Goal: Task Accomplishment & Management: Use online tool/utility

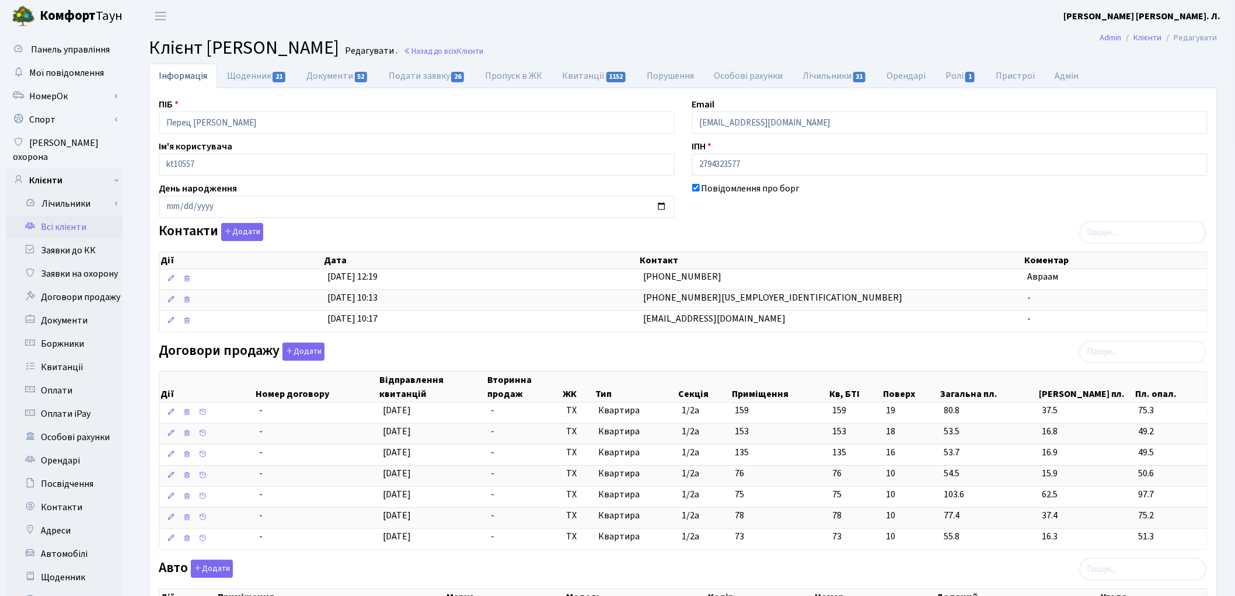
click at [60, 215] on link "Всі клієнти" at bounding box center [64, 226] width 117 height 23
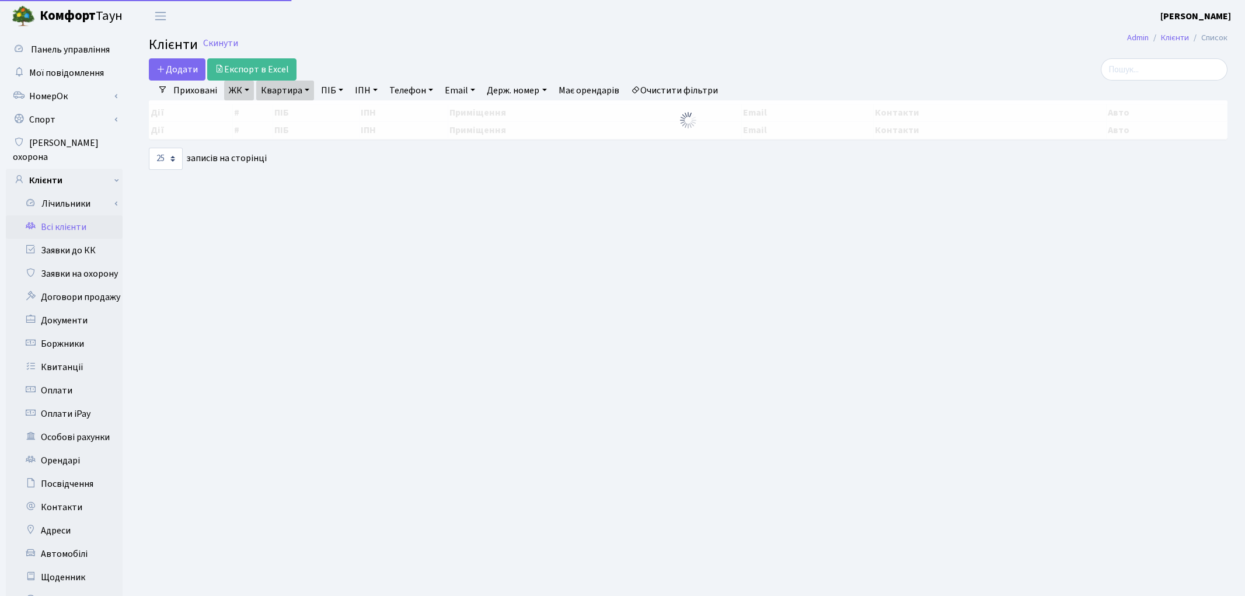
select select "25"
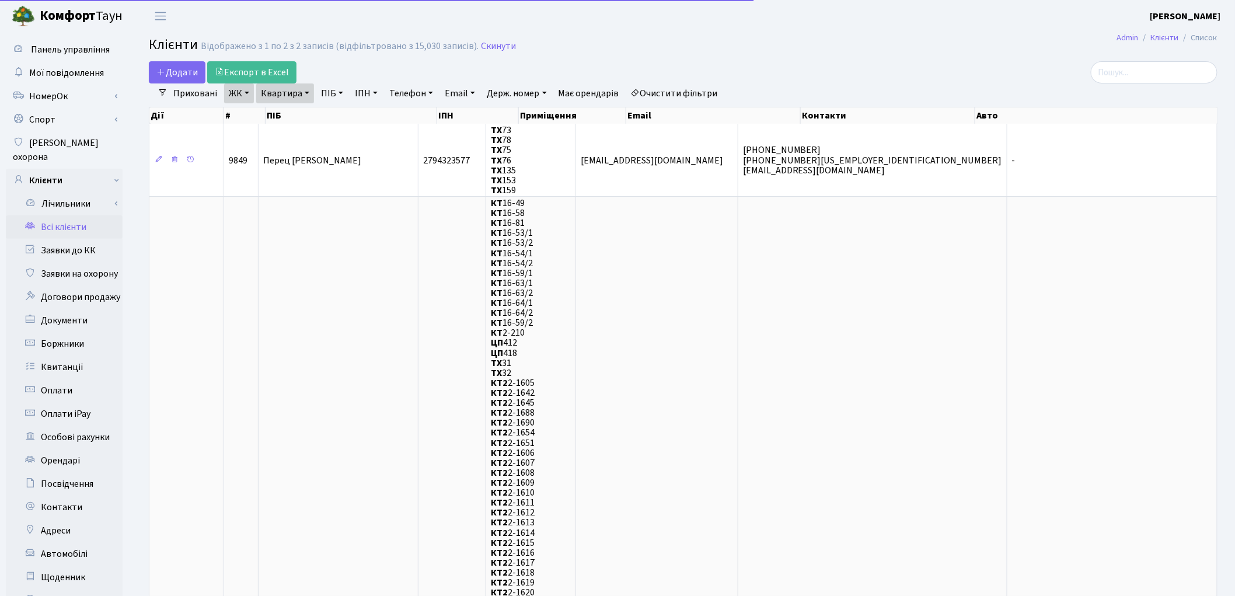
click at [689, 88] on link "Очистити фільтри" at bounding box center [674, 93] width 96 height 20
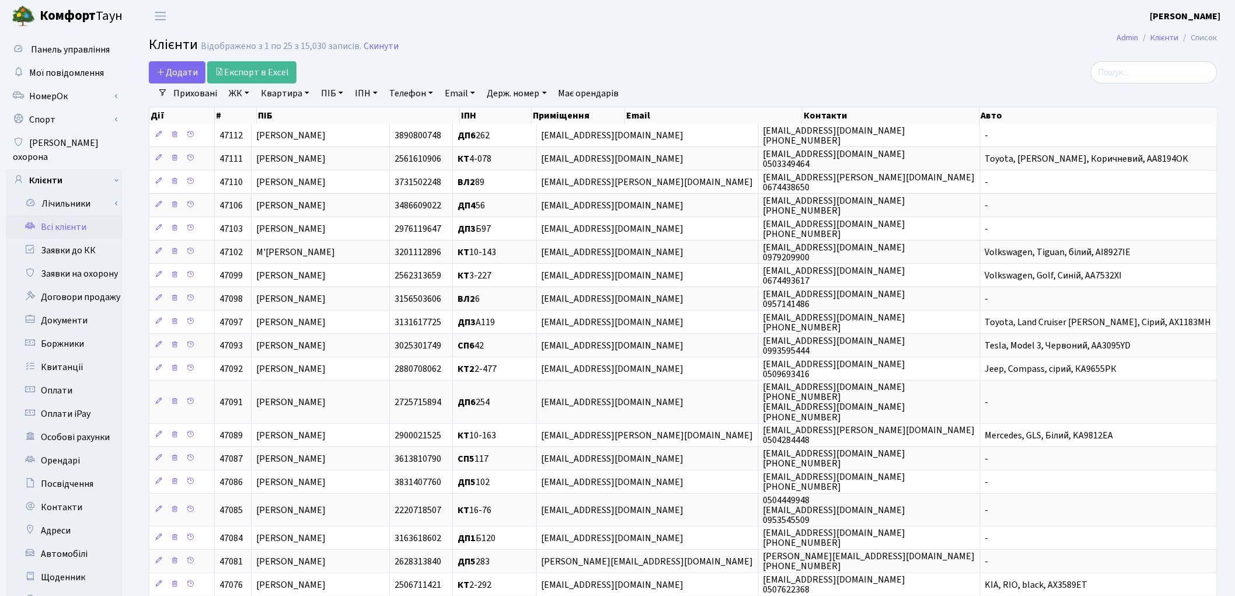
click at [337, 97] on link "ПІБ" at bounding box center [332, 93] width 32 height 20
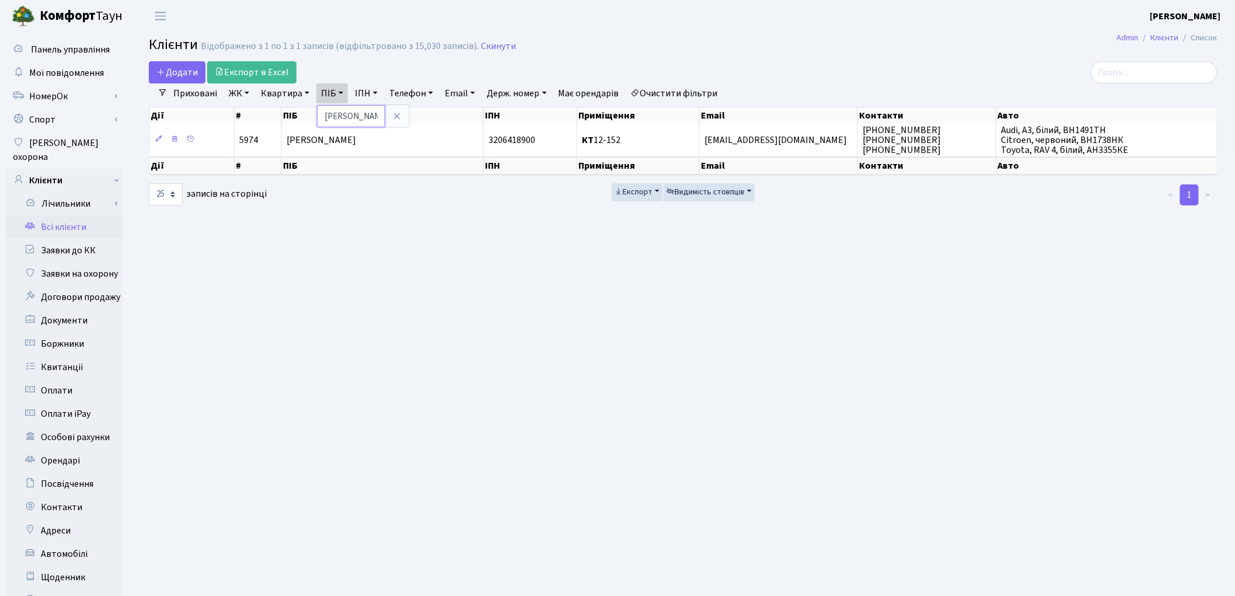
type input "згурський"
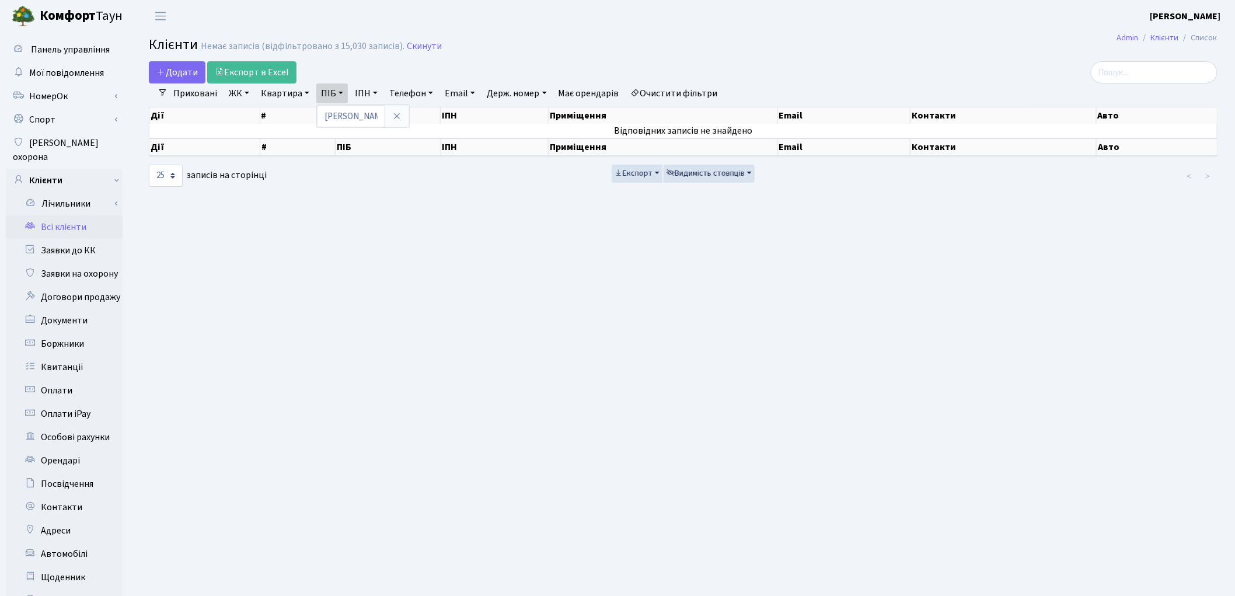
click at [665, 92] on link "Очистити фільтри" at bounding box center [674, 93] width 96 height 20
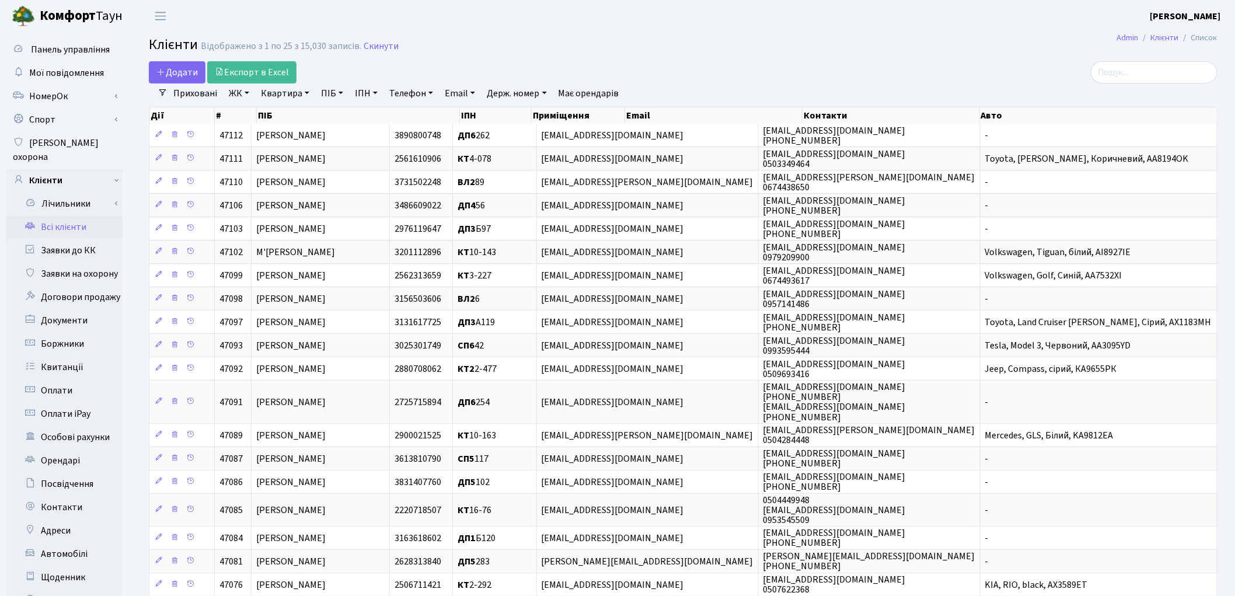
click at [68, 219] on link "Всі клієнти" at bounding box center [64, 226] width 117 height 23
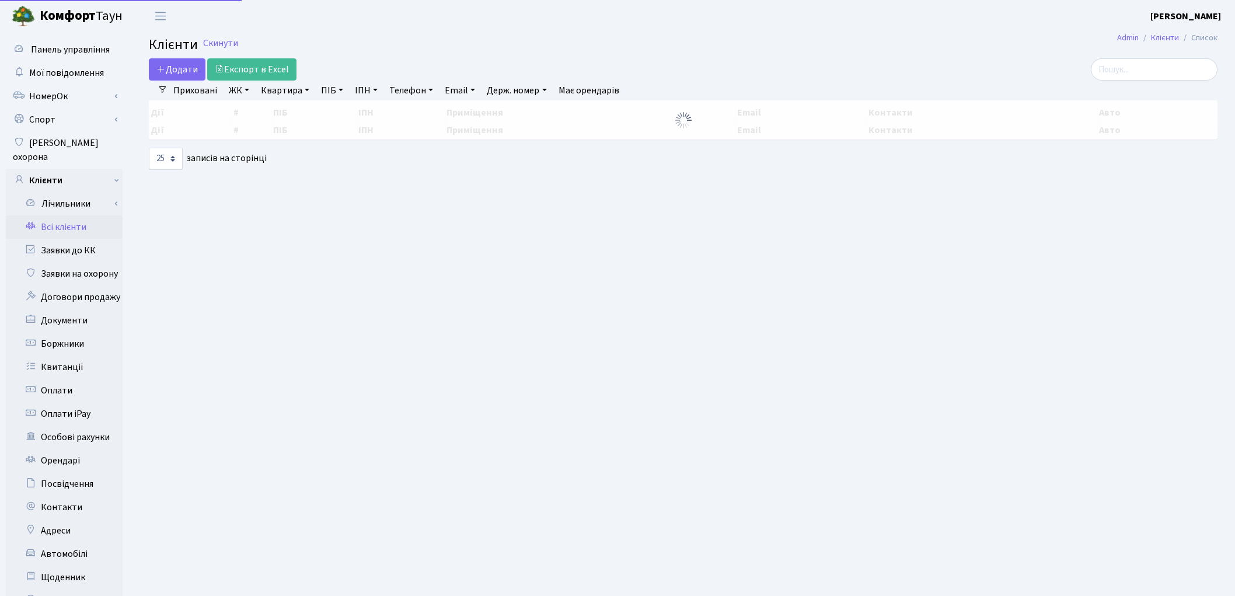
select select "25"
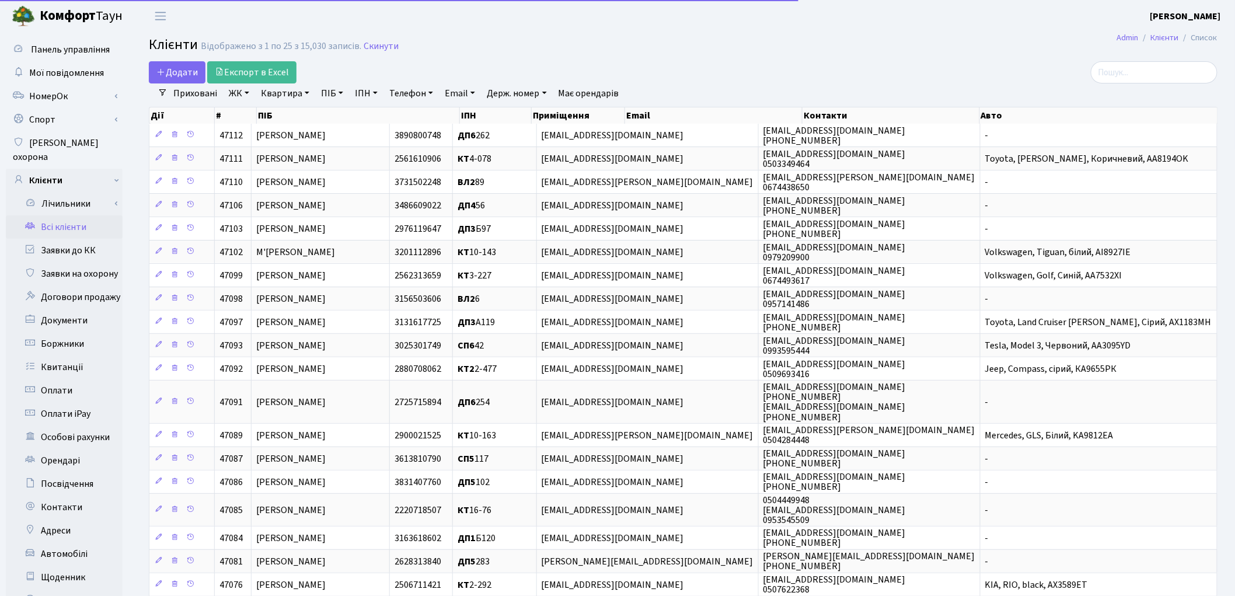
click at [339, 101] on link "ПІБ" at bounding box center [332, 93] width 32 height 20
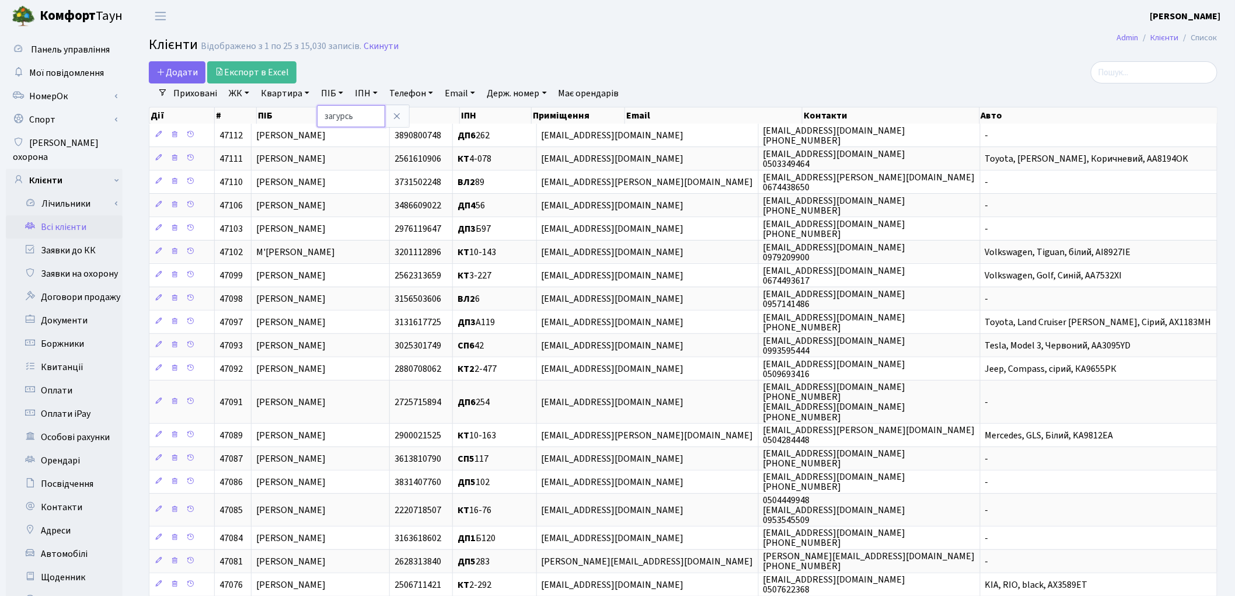
type input "загурсь"
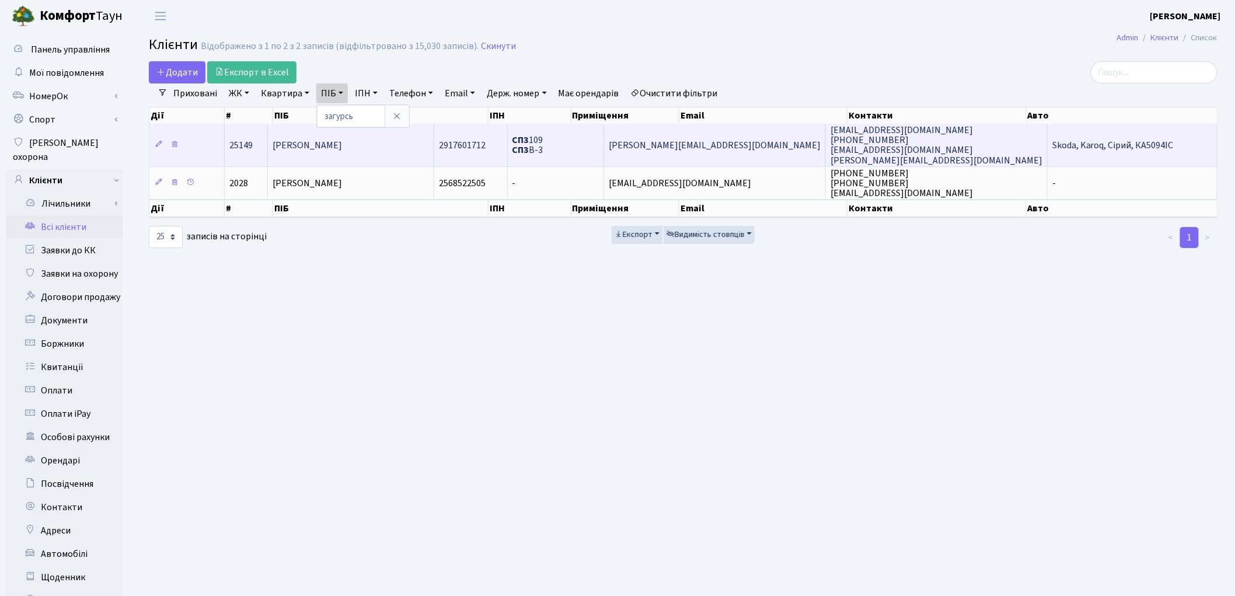
click at [336, 145] on span "Загурський Роман Станіславович" at bounding box center [307, 145] width 69 height 13
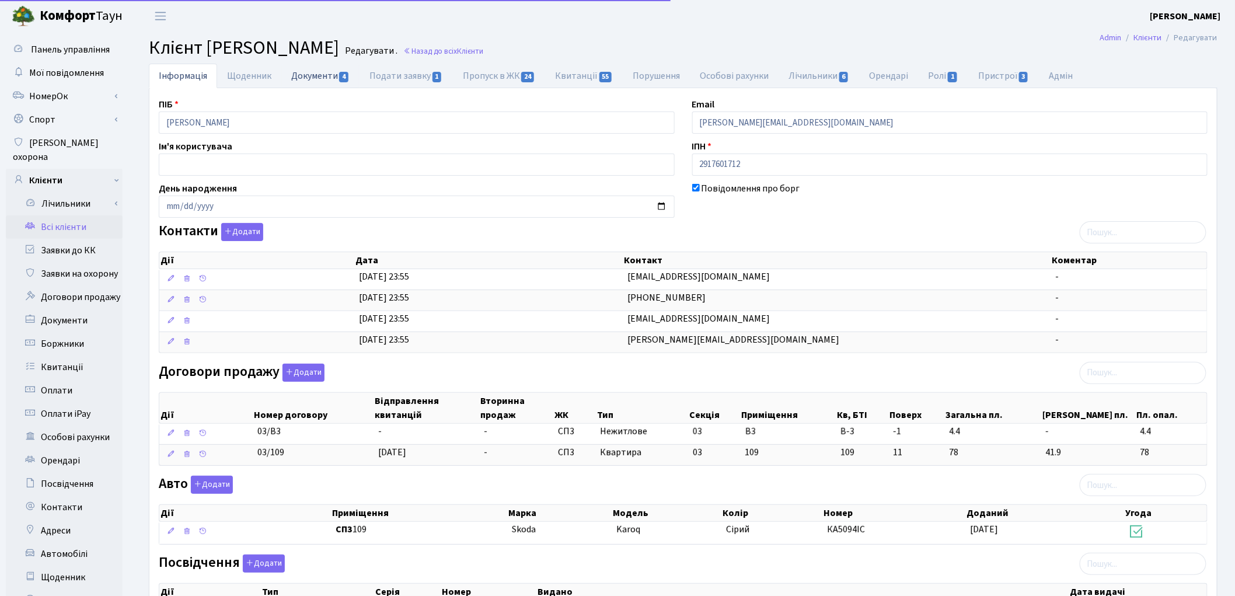
click at [314, 76] on link "Документи 4" at bounding box center [320, 76] width 78 height 24
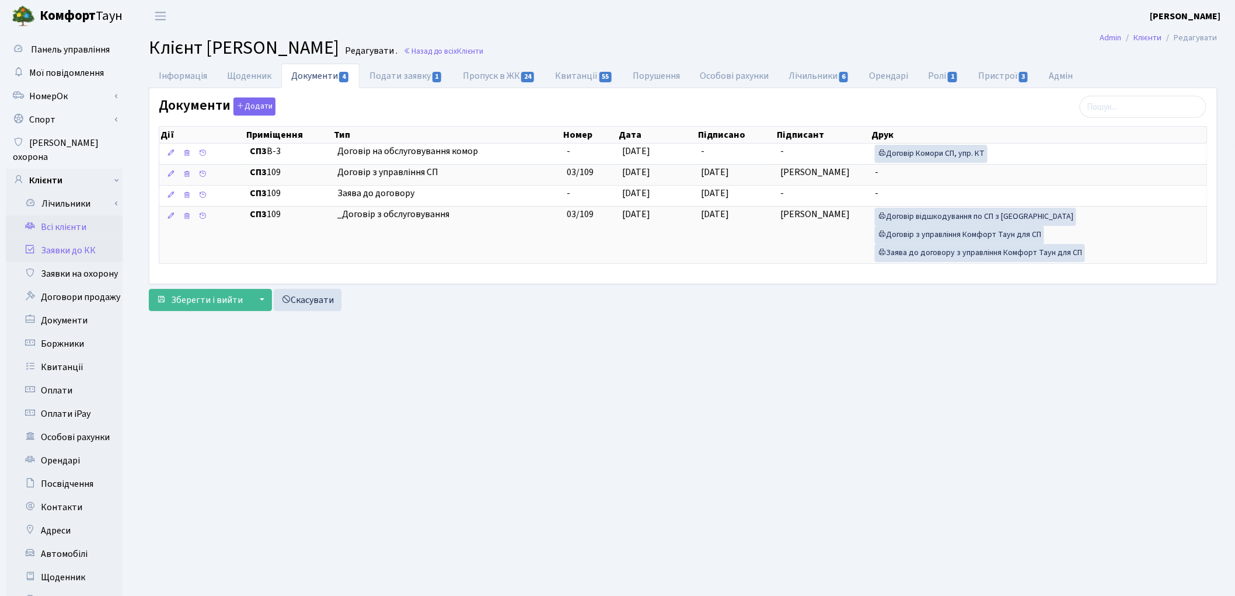
click at [61, 239] on link "Заявки до КК" at bounding box center [64, 250] width 117 height 23
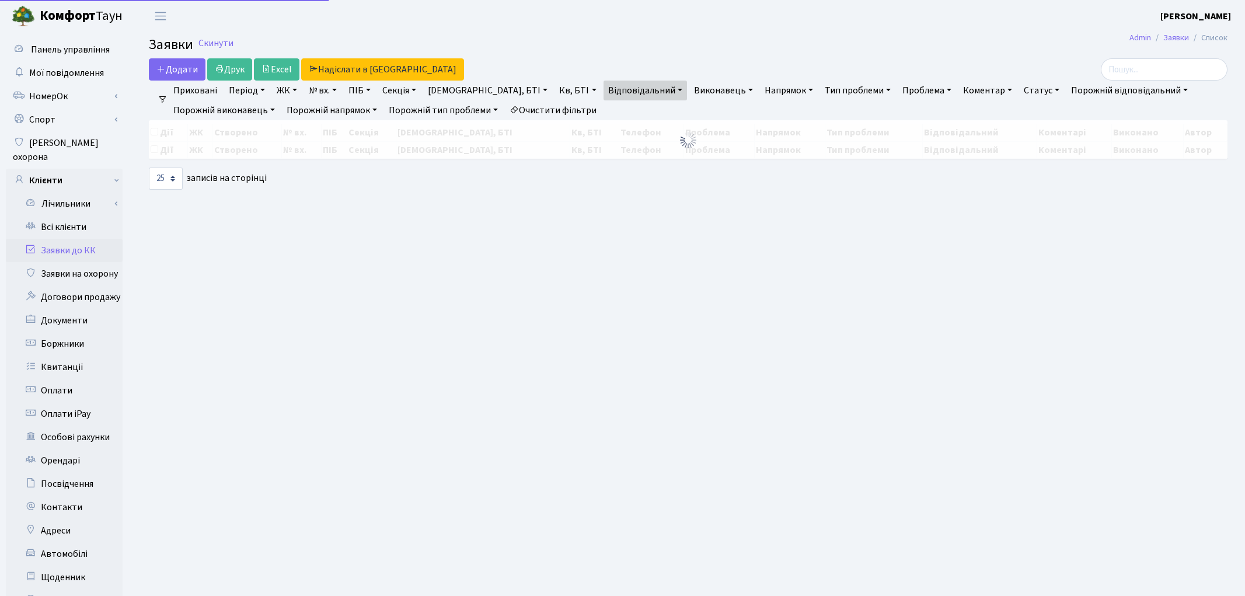
select select "25"
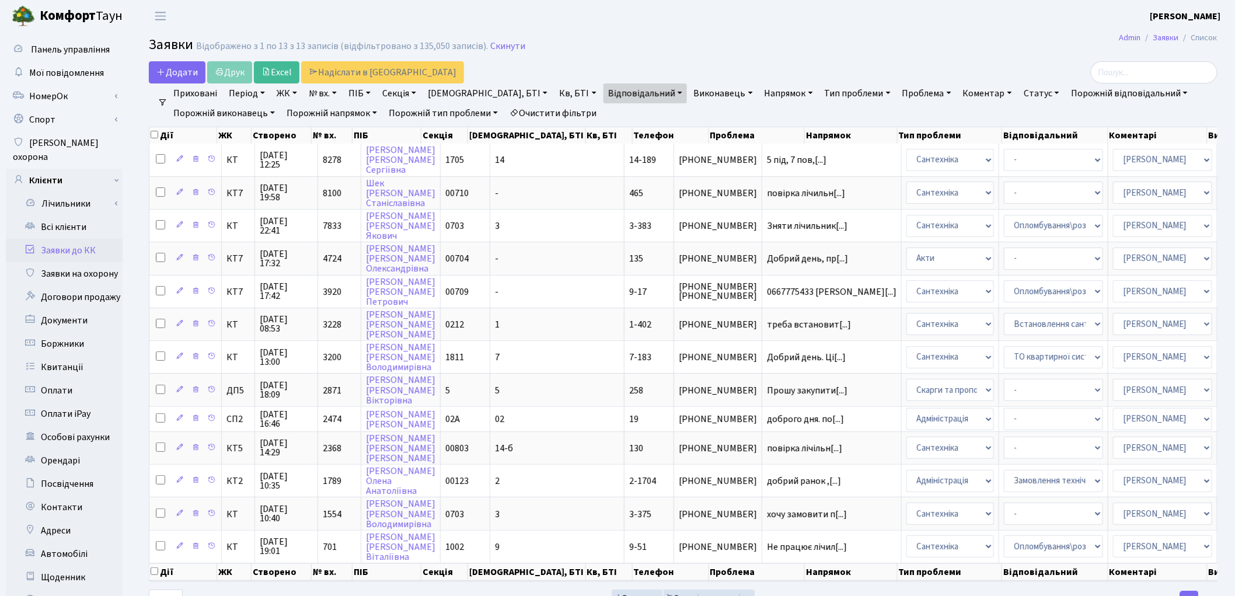
click at [555, 116] on link "Очистити фільтри" at bounding box center [553, 113] width 96 height 20
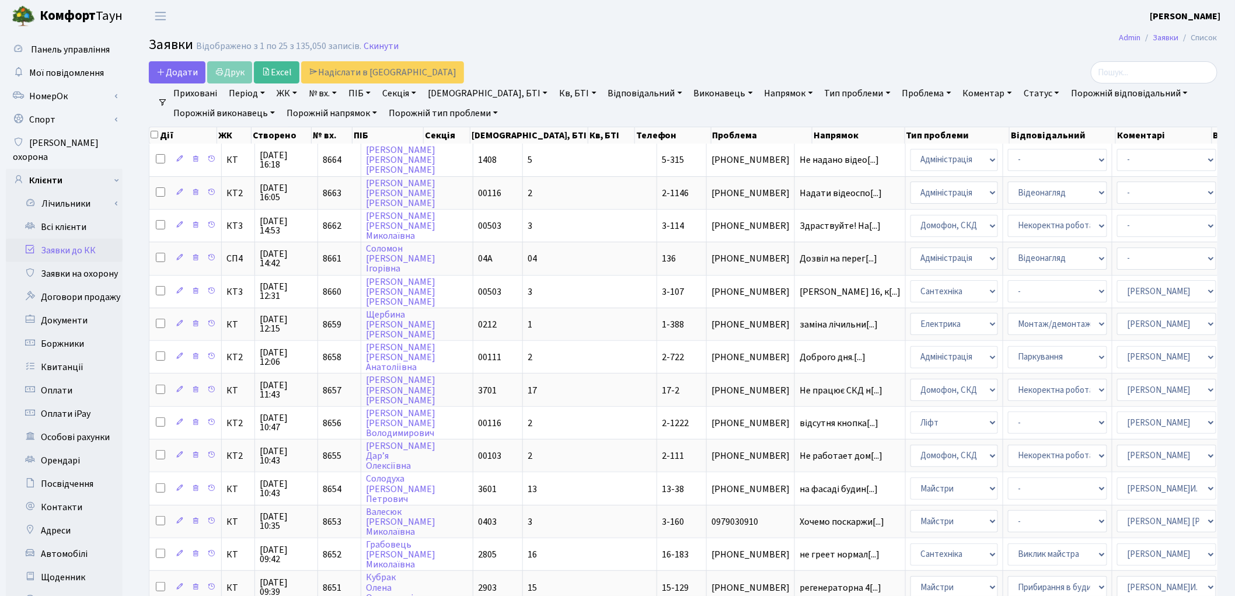
click at [555, 95] on link "Кв, БТІ" at bounding box center [578, 93] width 46 height 20
type input "5-315"
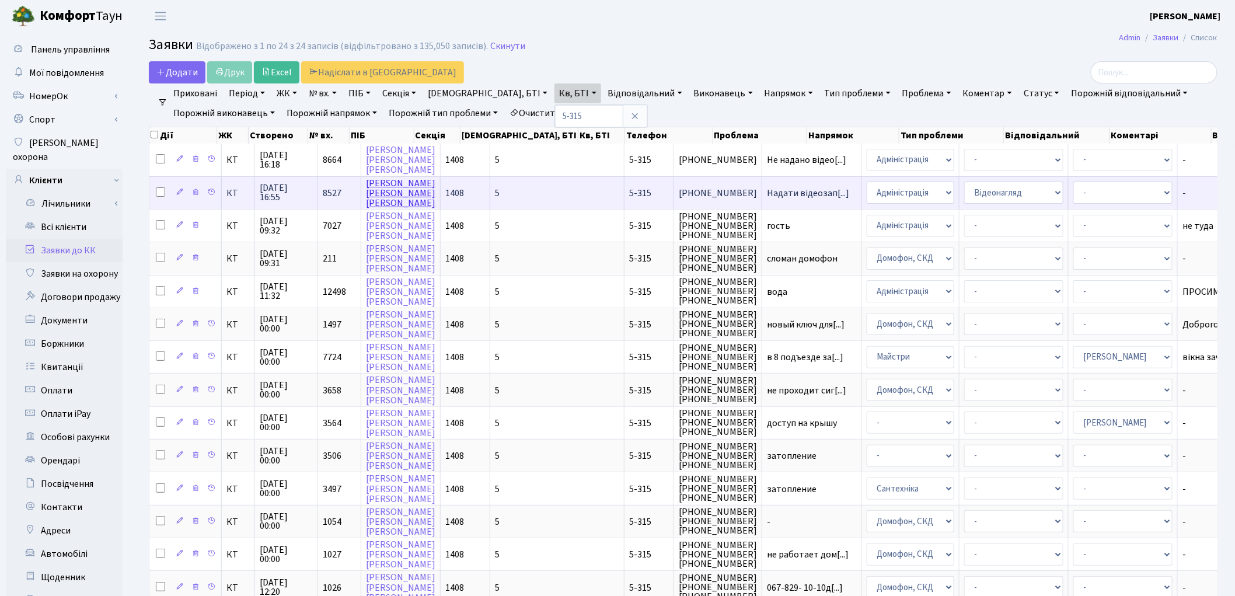
click at [381, 196] on link "[PERSON_NAME]" at bounding box center [400, 193] width 69 height 33
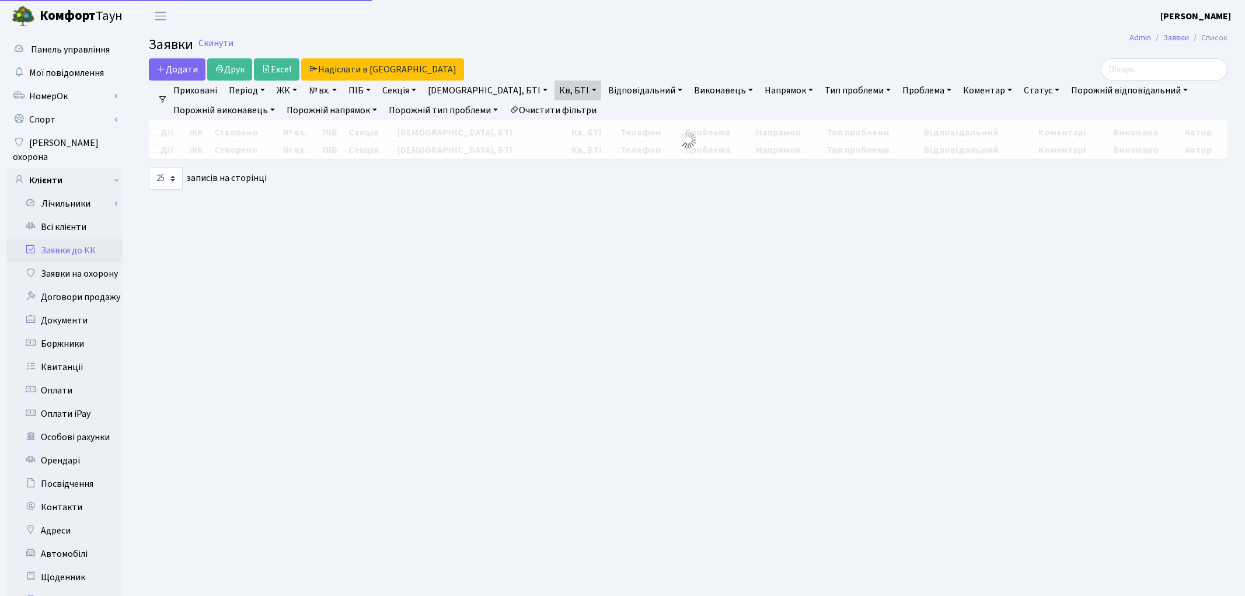
select select "25"
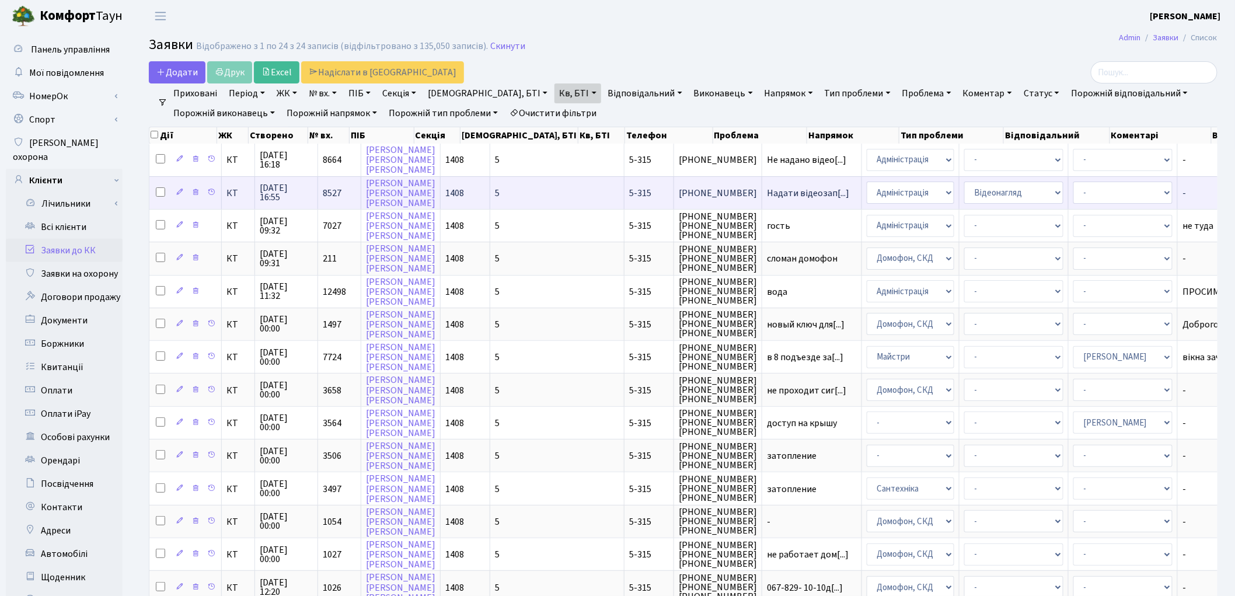
click at [762, 196] on td "Надати відеозап[...]" at bounding box center [812, 192] width 100 height 33
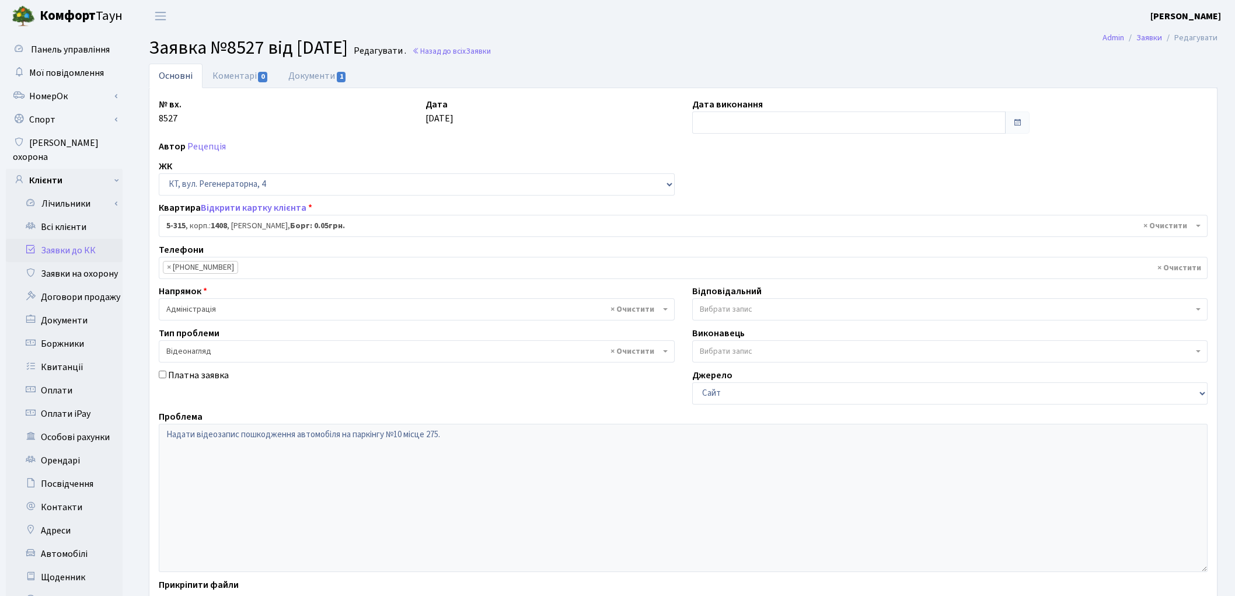
select select "2238"
select select "45"
click at [301, 82] on link "Документи 1" at bounding box center [317, 76] width 78 height 24
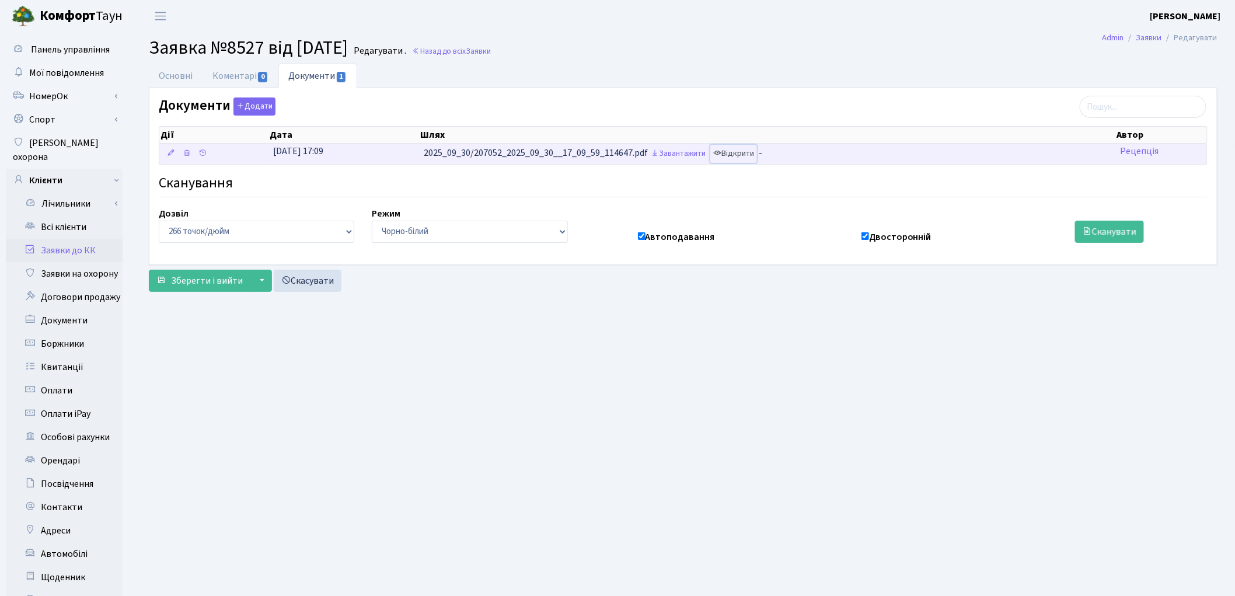
click at [748, 156] on link "Відкрити" at bounding box center [733, 154] width 47 height 18
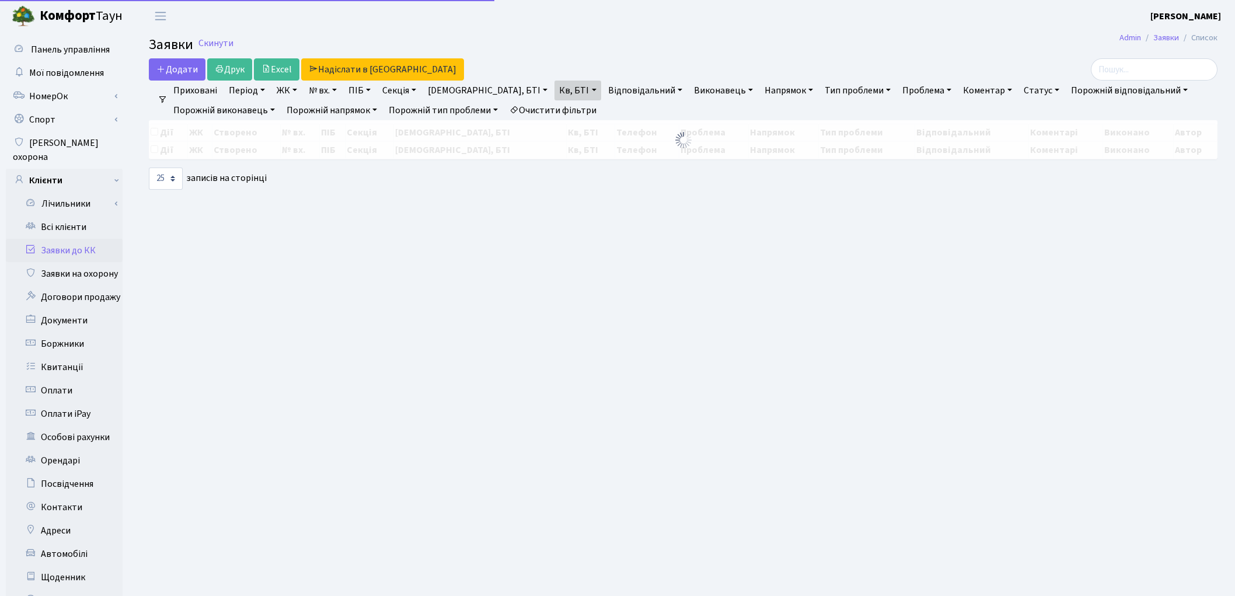
select select "25"
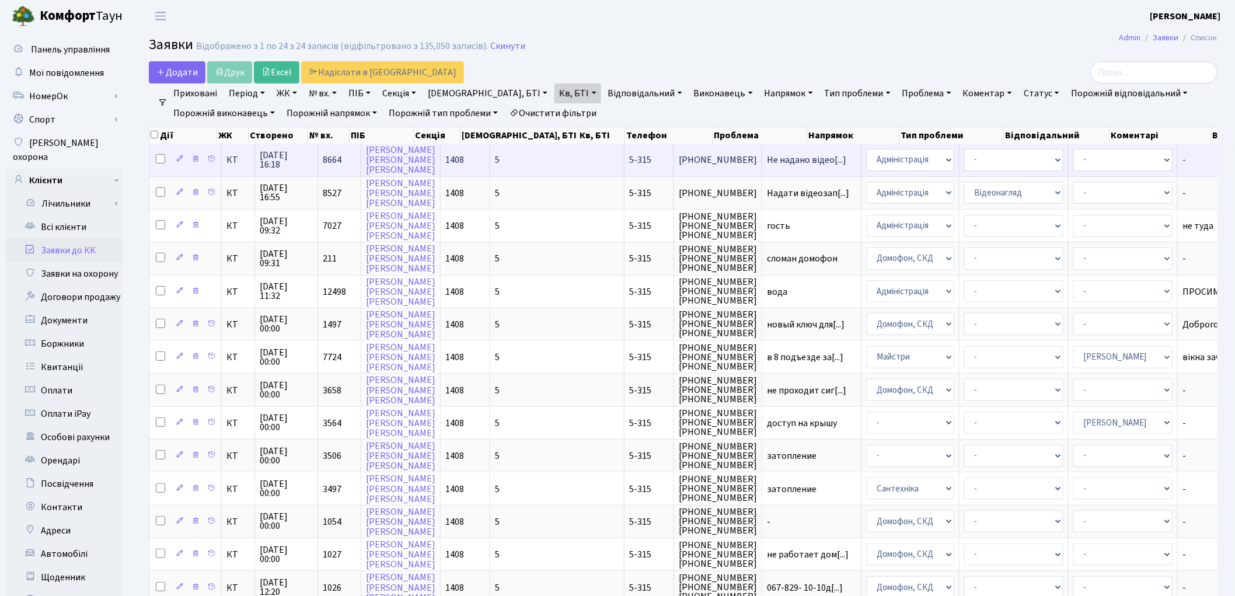
click at [762, 171] on td "Не надано відео[...]" at bounding box center [812, 160] width 100 height 32
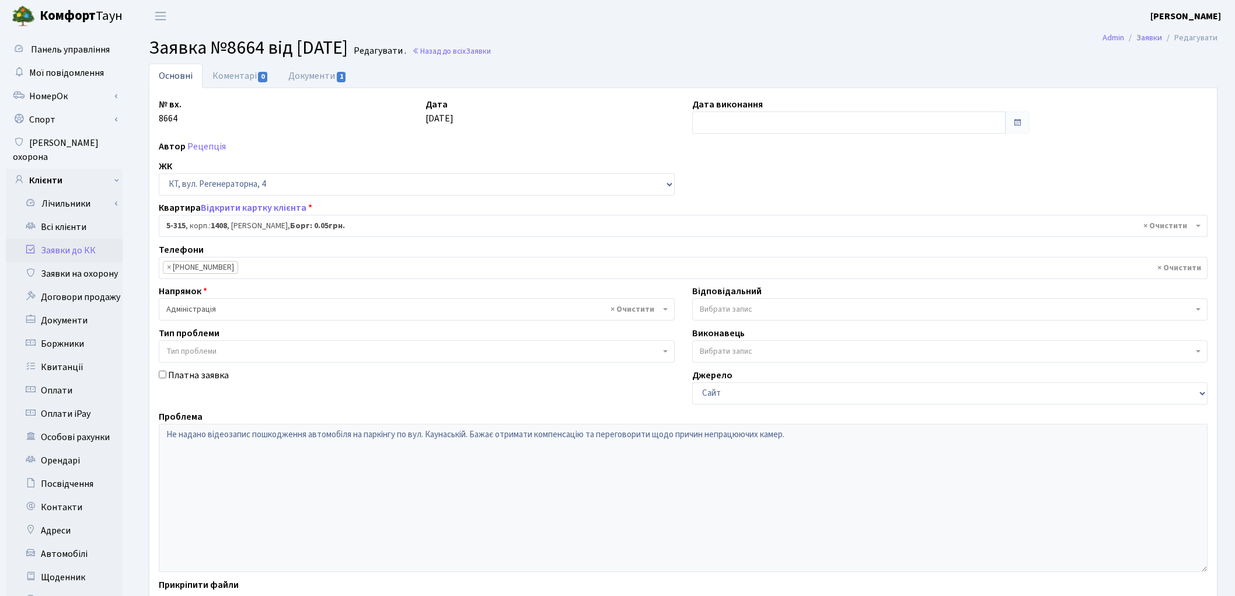
select select "2238"
click at [311, 78] on link "Документи 1" at bounding box center [317, 76] width 78 height 24
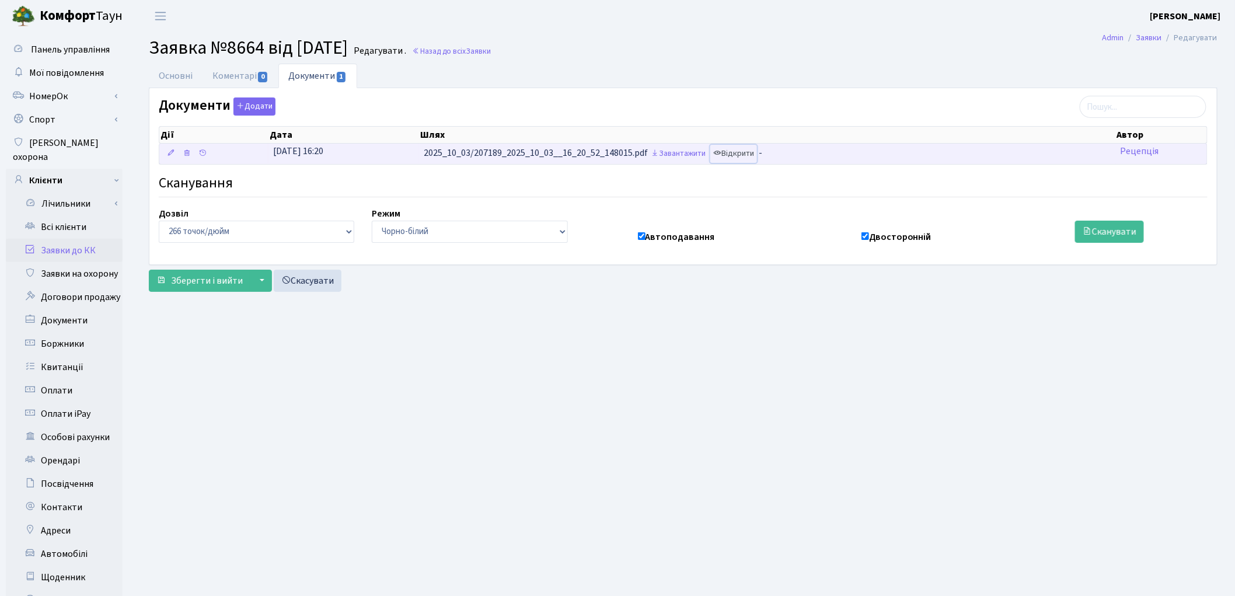
click at [731, 152] on link "Відкрити" at bounding box center [733, 154] width 47 height 18
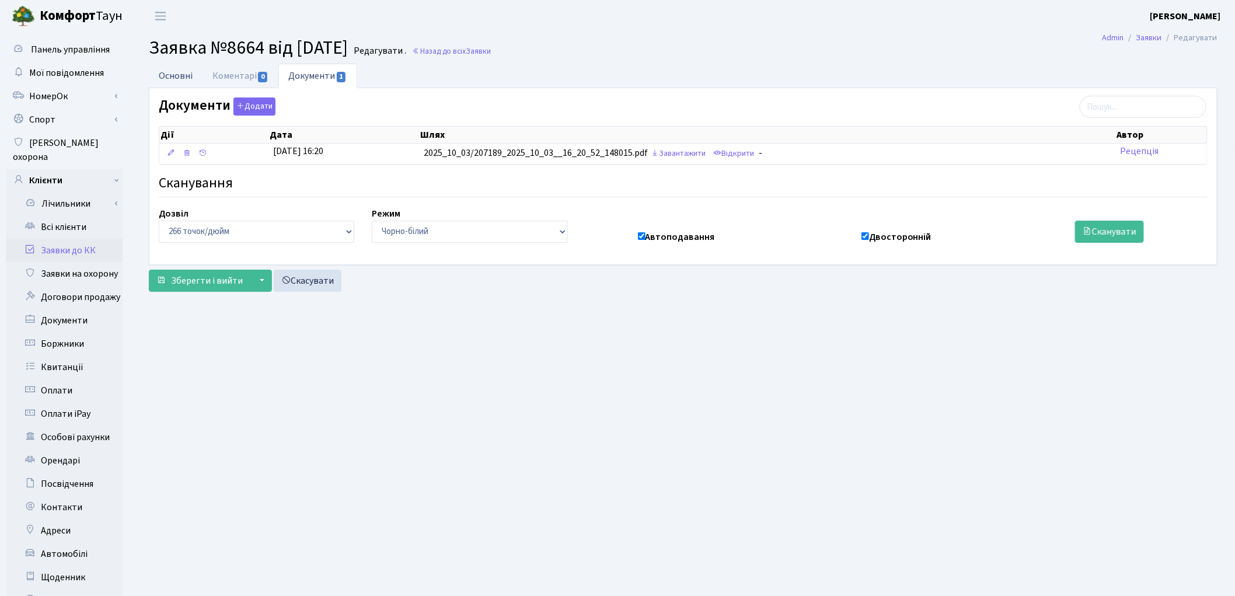
click at [181, 78] on link "Основні" at bounding box center [176, 76] width 54 height 24
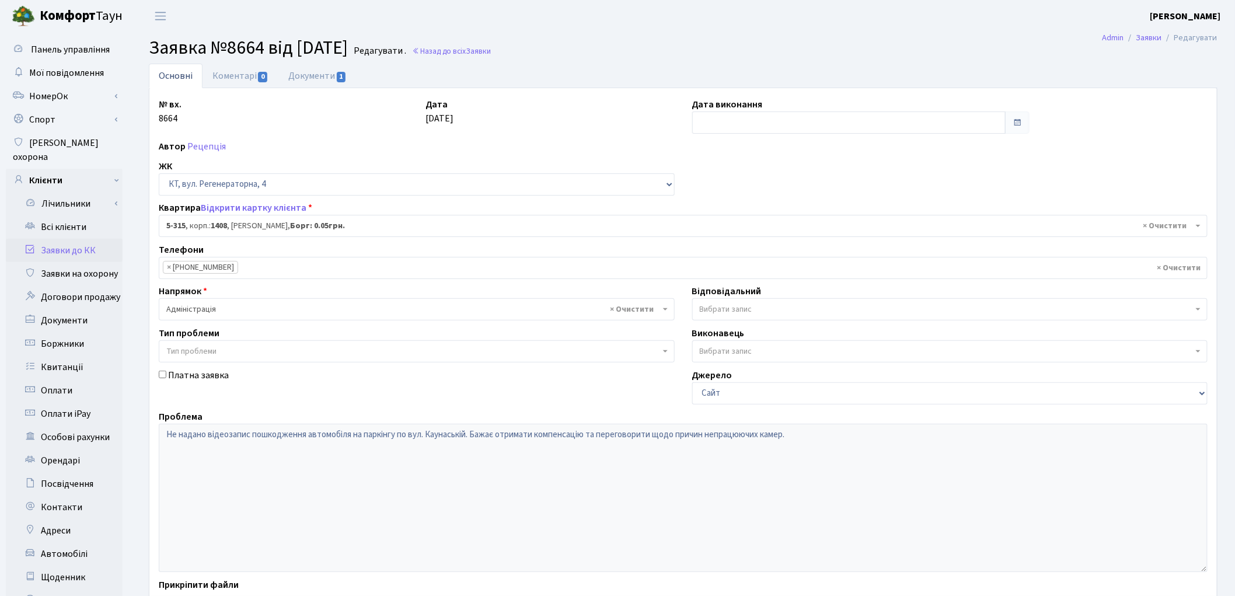
click at [61, 239] on link "Заявки до КК" at bounding box center [64, 250] width 117 height 23
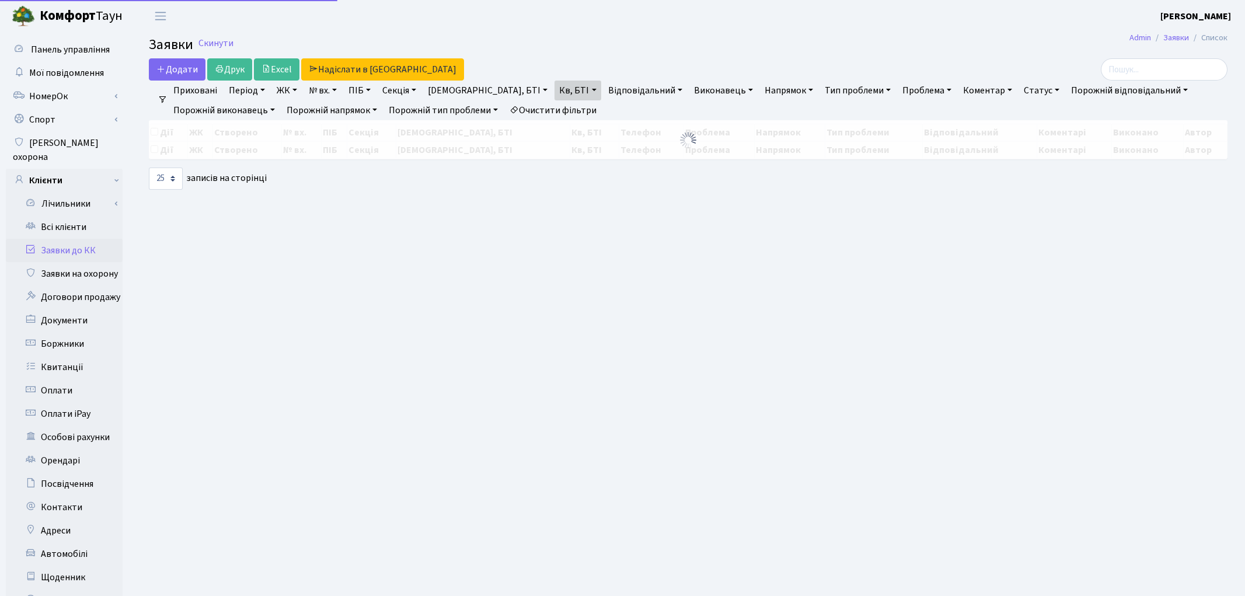
select select "25"
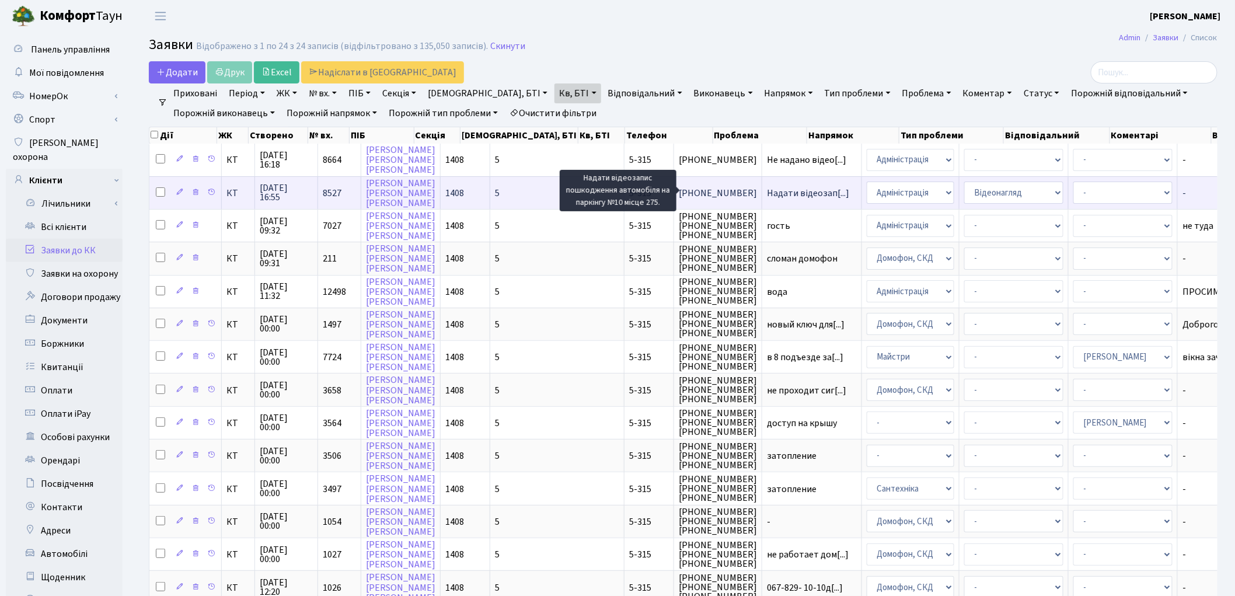
click at [767, 193] on span "Надати відеозап[...]" at bounding box center [808, 193] width 82 height 13
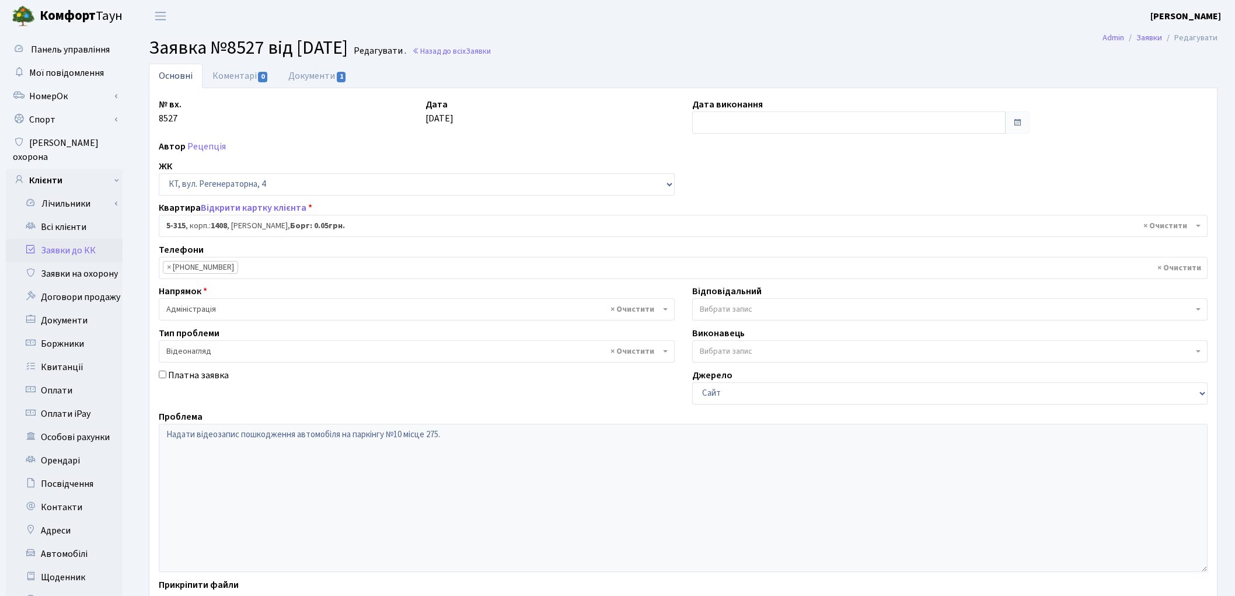
select select "2238"
select select "45"
click at [311, 71] on link "Документи 1" at bounding box center [317, 76] width 78 height 24
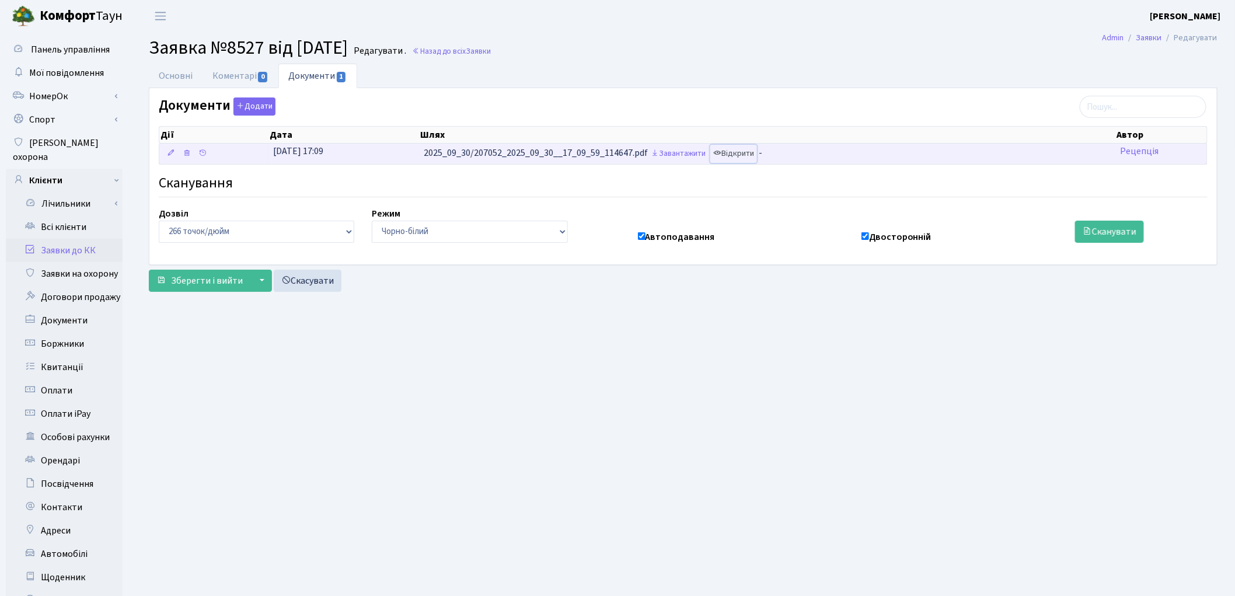
click at [756, 156] on link "Відкрити" at bounding box center [733, 154] width 47 height 18
